Goal: Find specific page/section: Find specific page/section

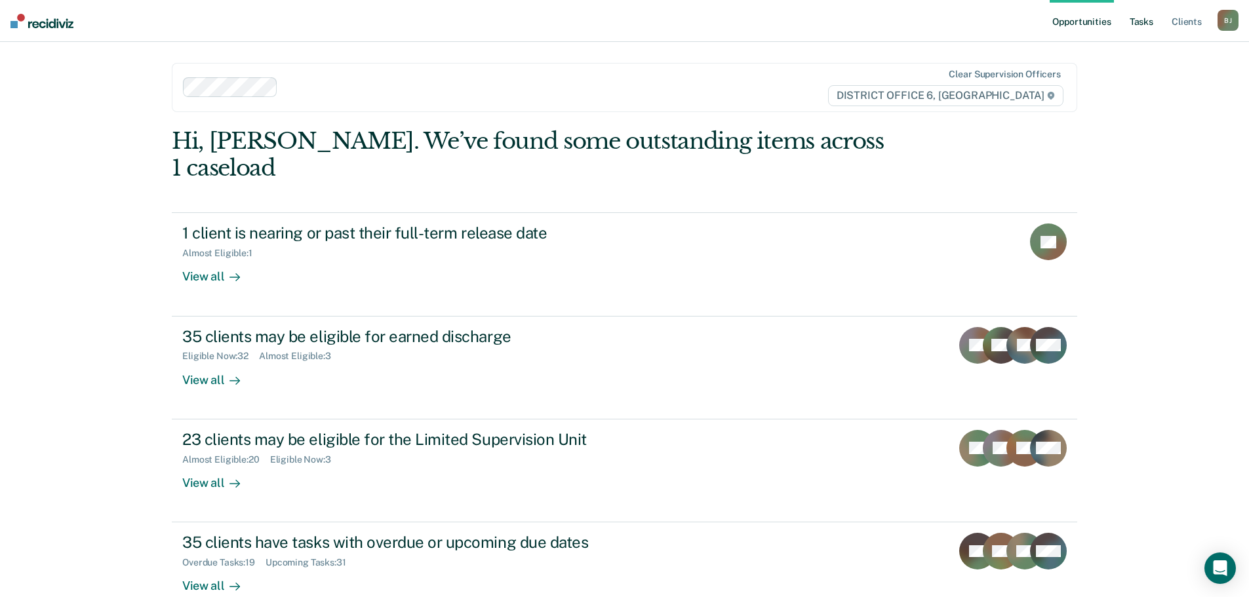
click at [1140, 30] on link "Tasks" at bounding box center [1141, 21] width 29 height 42
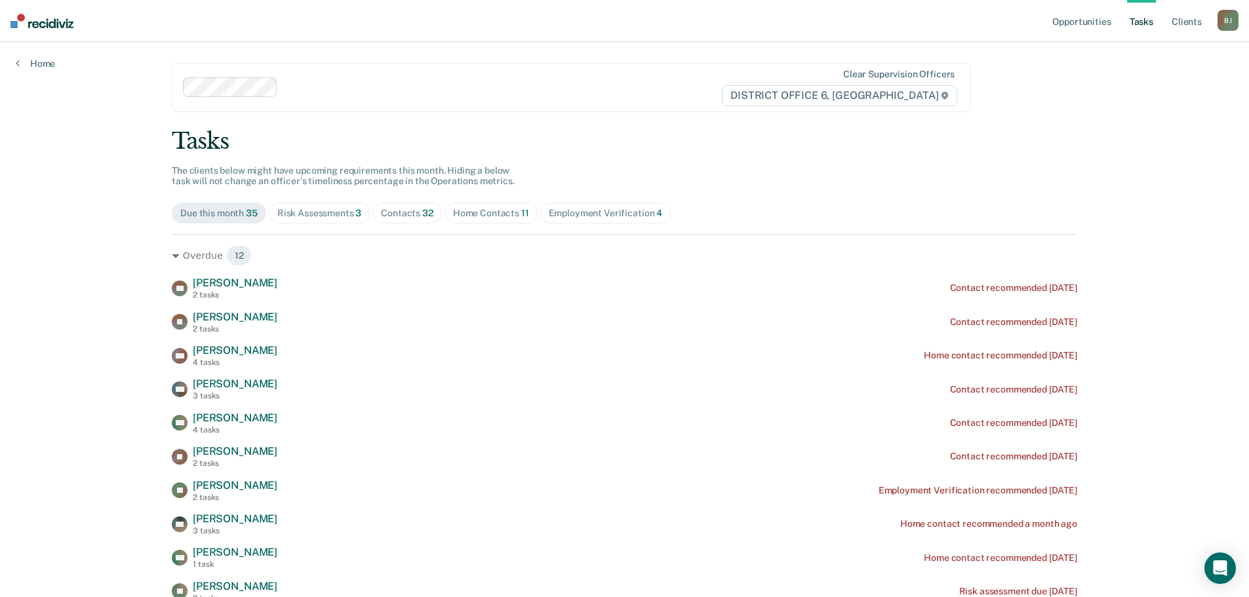
click at [466, 220] on span "Home Contacts 11" at bounding box center [490, 213] width 93 height 21
